Goal: Find specific page/section: Find specific page/section

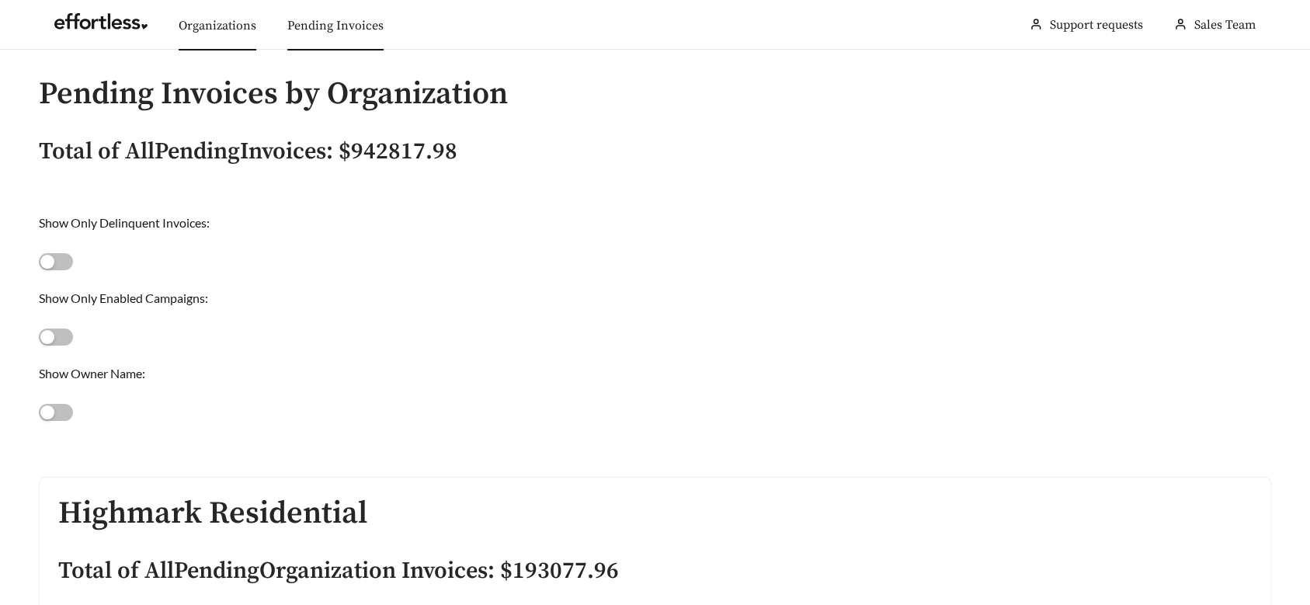
click at [207, 23] on link "Organizations" at bounding box center [218, 26] width 78 height 16
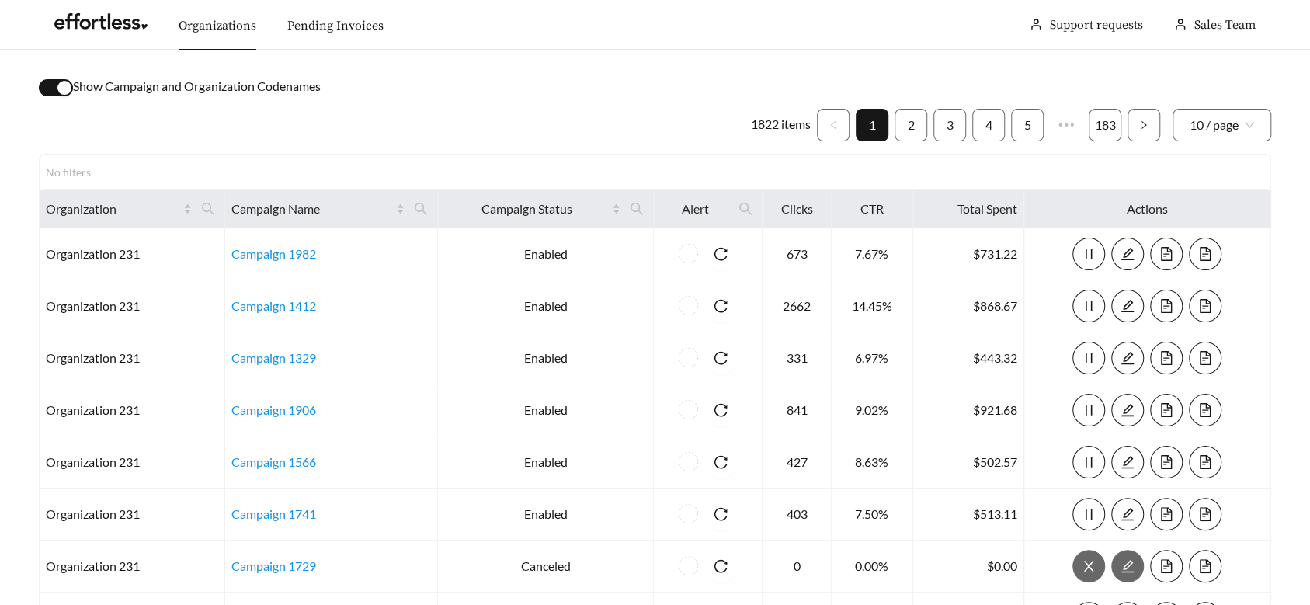
click at [202, 23] on link "Organizations" at bounding box center [218, 26] width 78 height 16
click at [98, 18] on link at bounding box center [100, 26] width 93 height 16
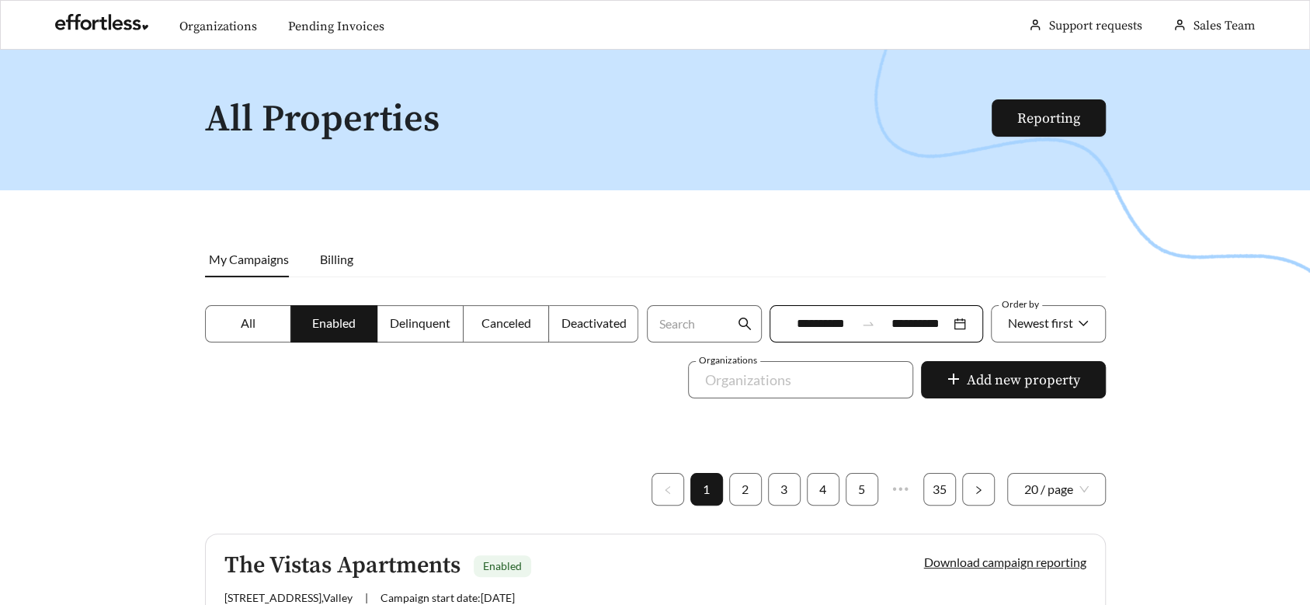
click at [240, 311] on label "All" at bounding box center [248, 323] width 87 height 37
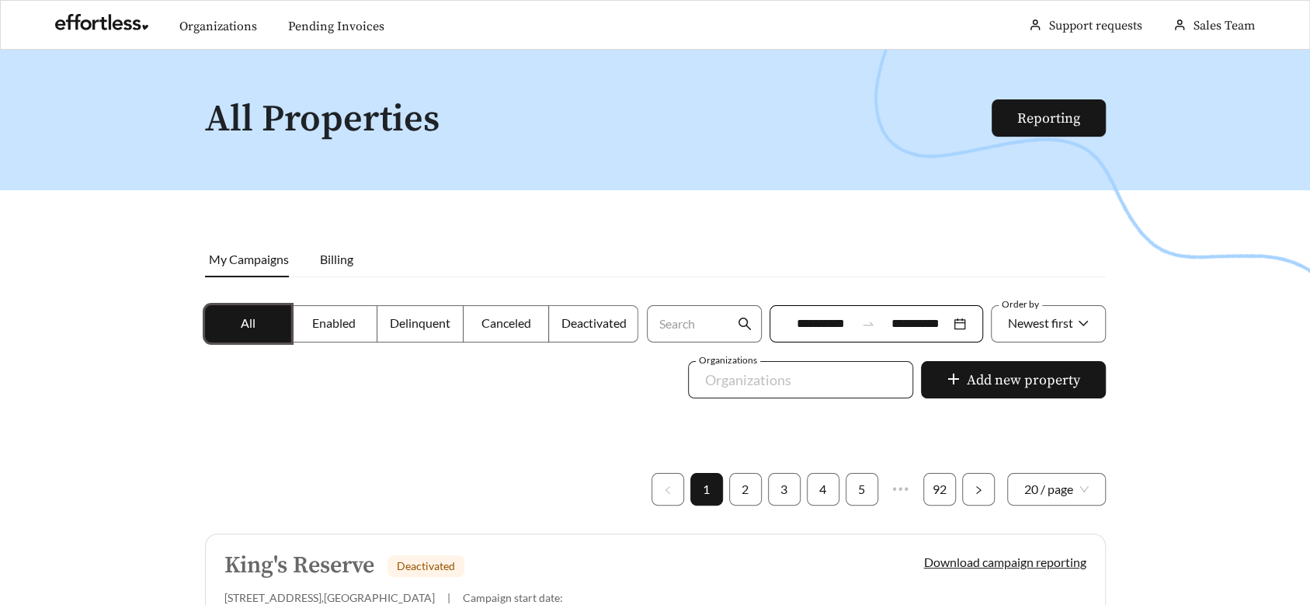
click at [863, 369] on div at bounding box center [790, 379] width 190 height 25
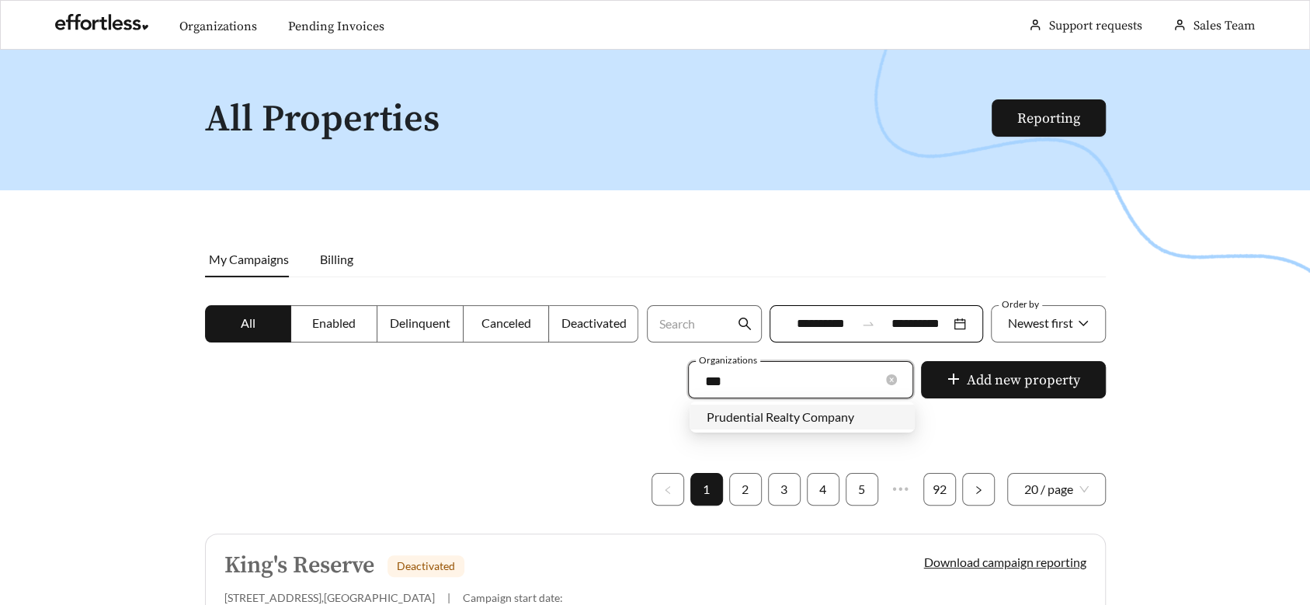
type input "****"
click at [840, 409] on div "Prudential Realty Company" at bounding box center [802, 417] width 191 height 17
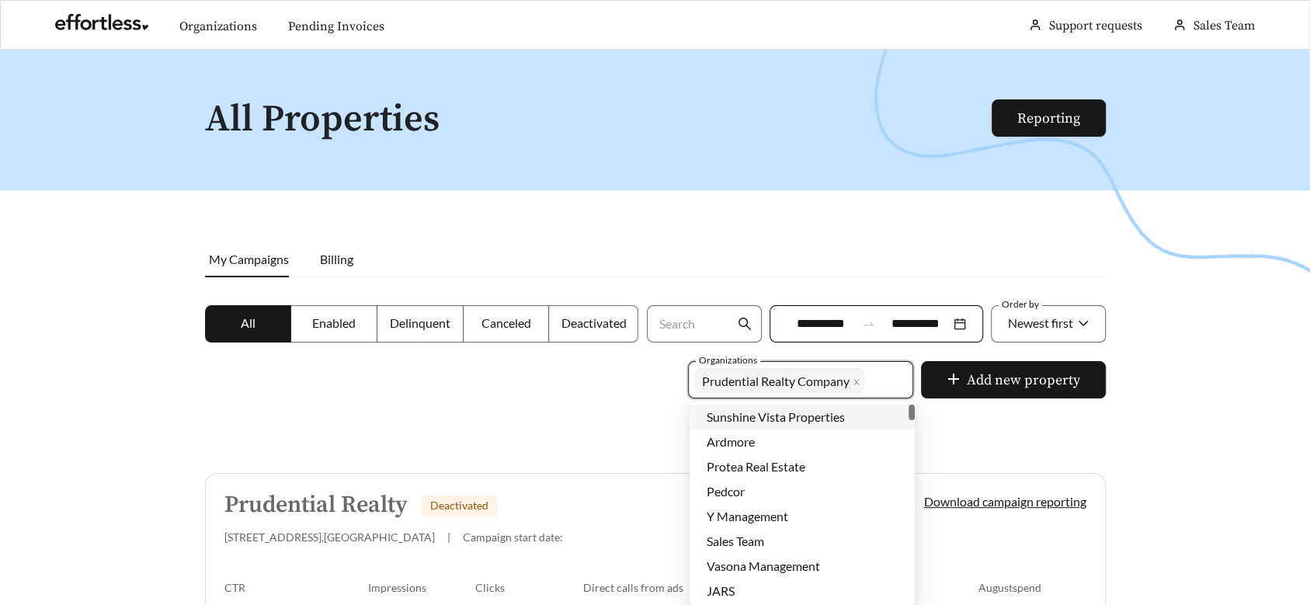
click at [279, 478] on link "Prudential Realty Deactivated [STREET_ADDRESS] | Campaign start date: Download …" at bounding box center [655, 571] width 901 height 197
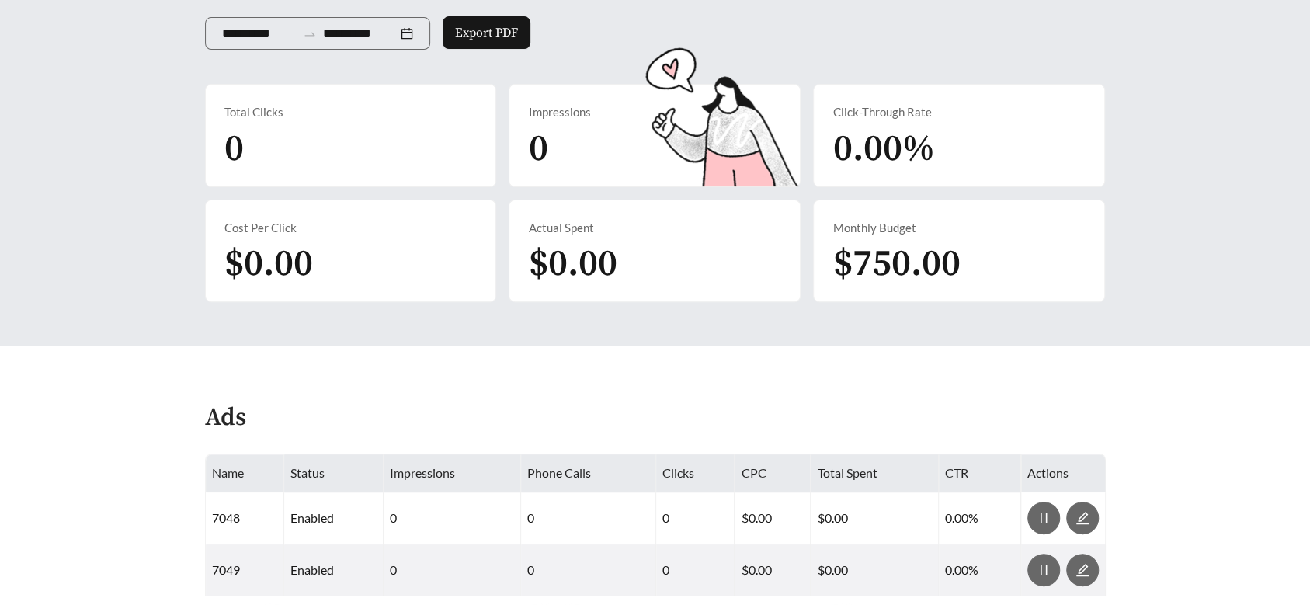
scroll to position [615, 0]
